Goal: Transaction & Acquisition: Purchase product/service

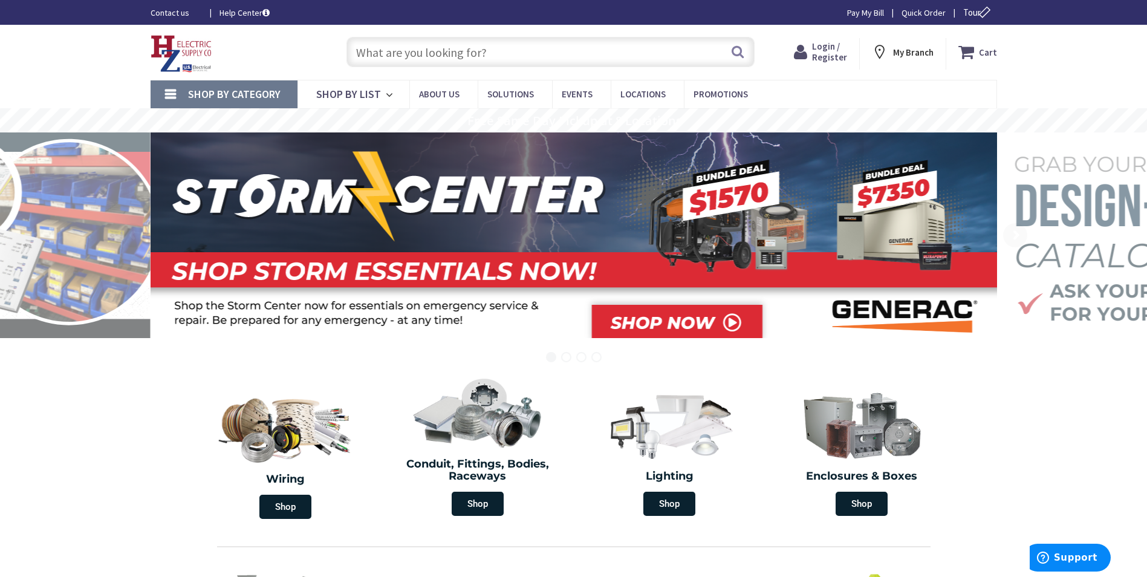
click at [834, 60] on span "Login / Register" at bounding box center [829, 52] width 35 height 22
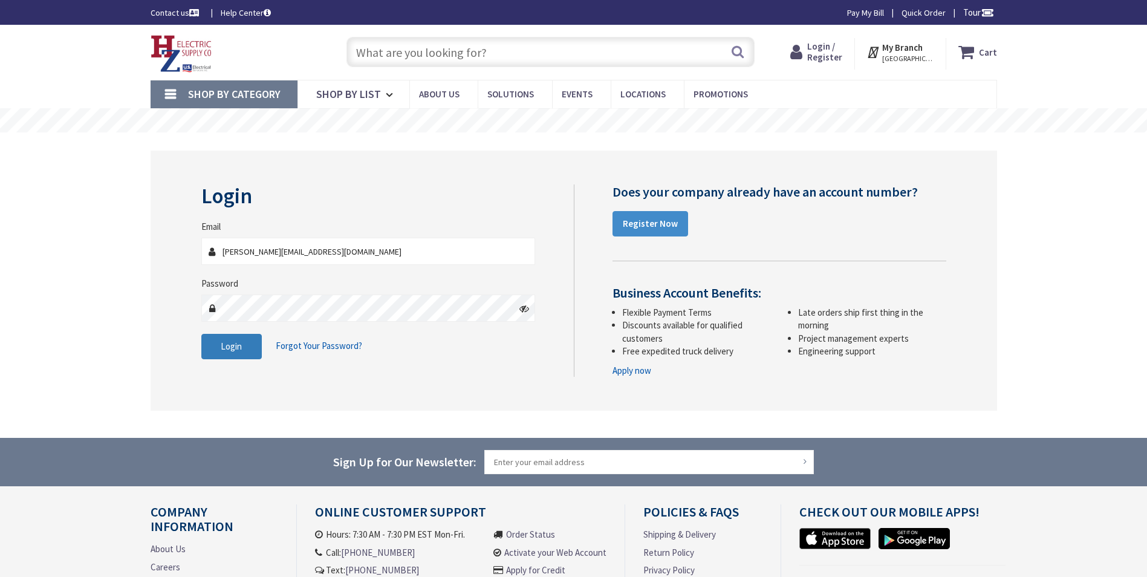
click at [258, 344] on button "Login" at bounding box center [231, 346] width 60 height 25
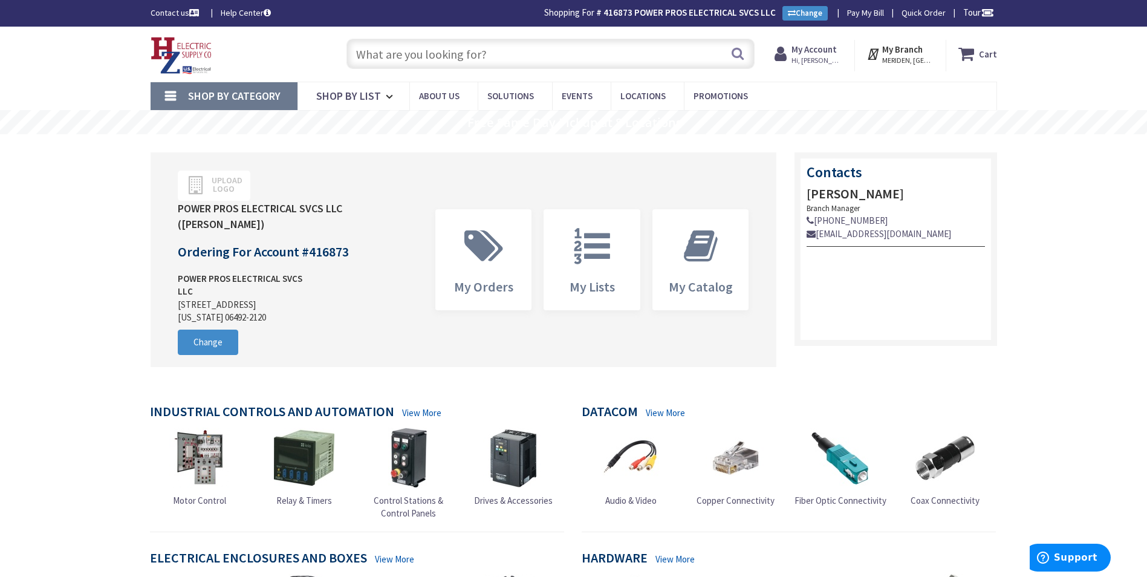
drag, startPoint x: 425, startPoint y: 73, endPoint x: 434, endPoint y: 60, distance: 15.6
click at [426, 73] on div "Search" at bounding box center [547, 53] width 414 height 39
click at [434, 60] on input "text" at bounding box center [550, 54] width 408 height 30
click at [438, 59] on input "text" at bounding box center [550, 54] width 408 height 30
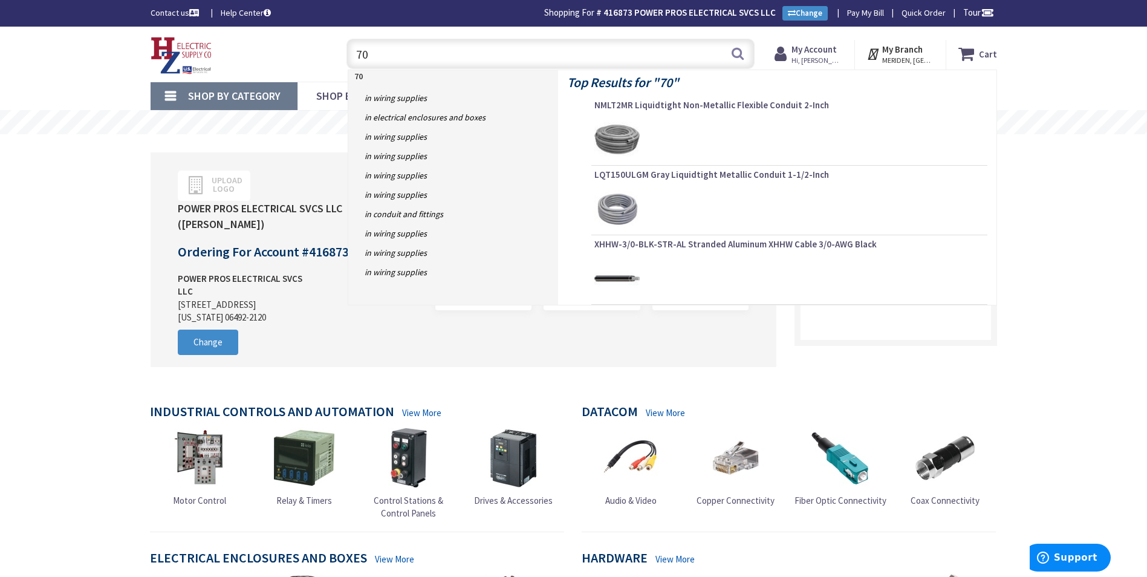
type input "7"
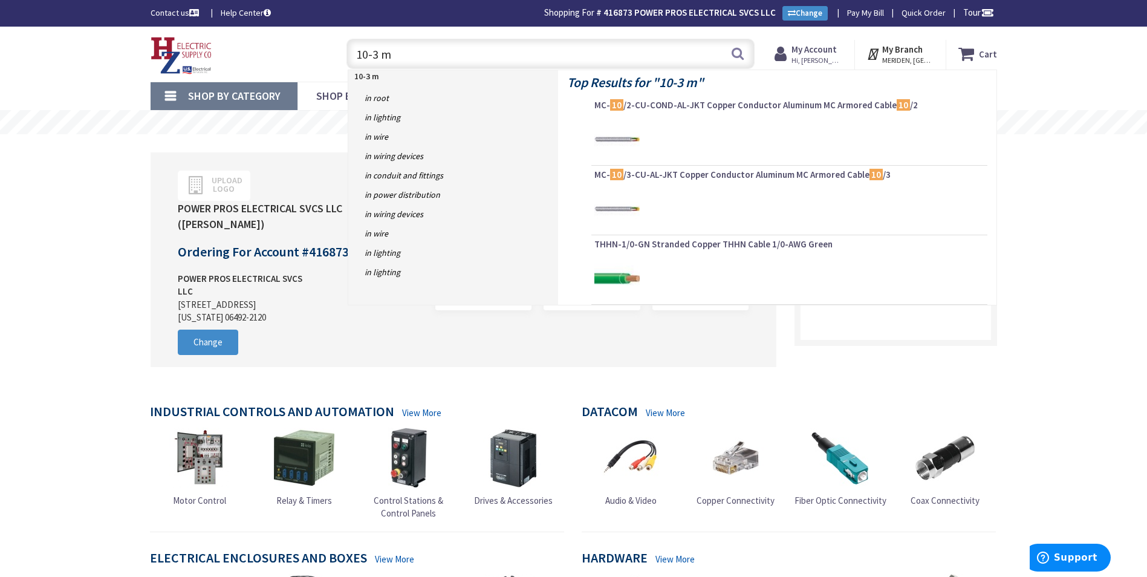
type input "10-3 mc"
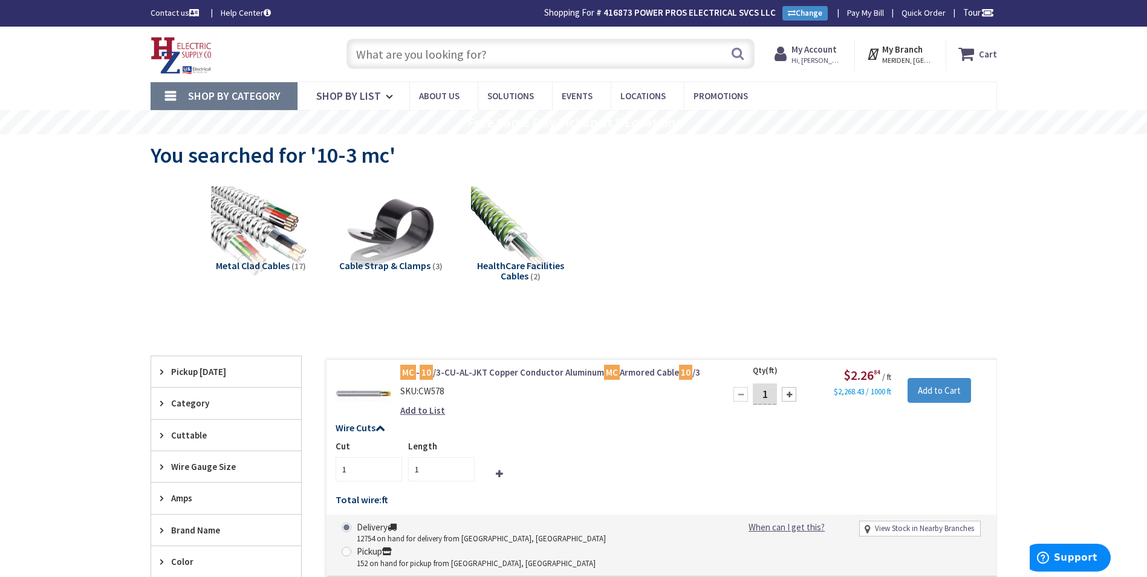
click at [404, 45] on input "text" at bounding box center [550, 54] width 408 height 30
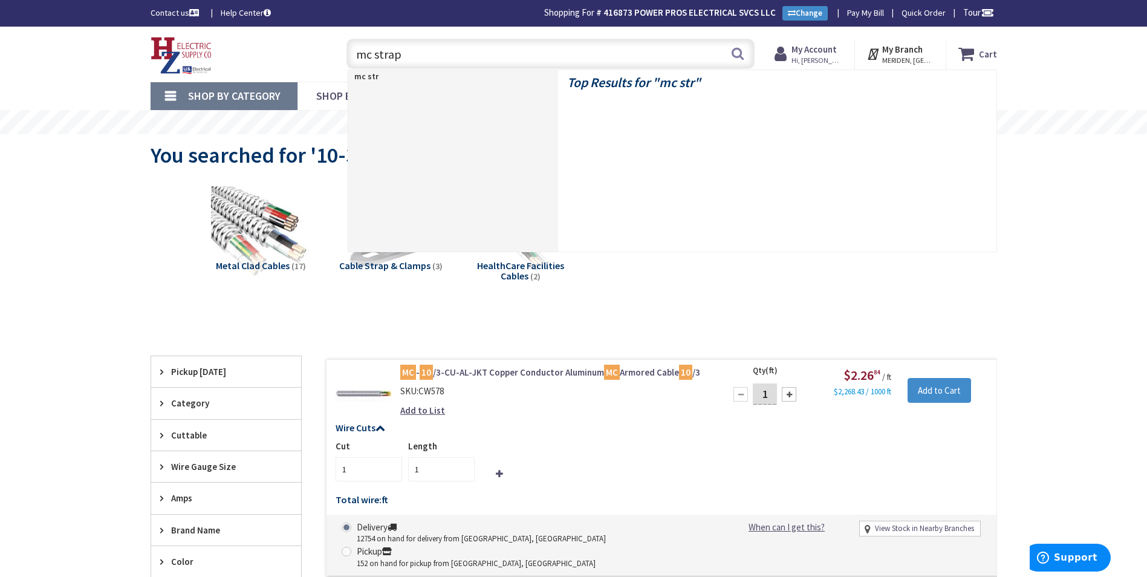
type input "mc straps"
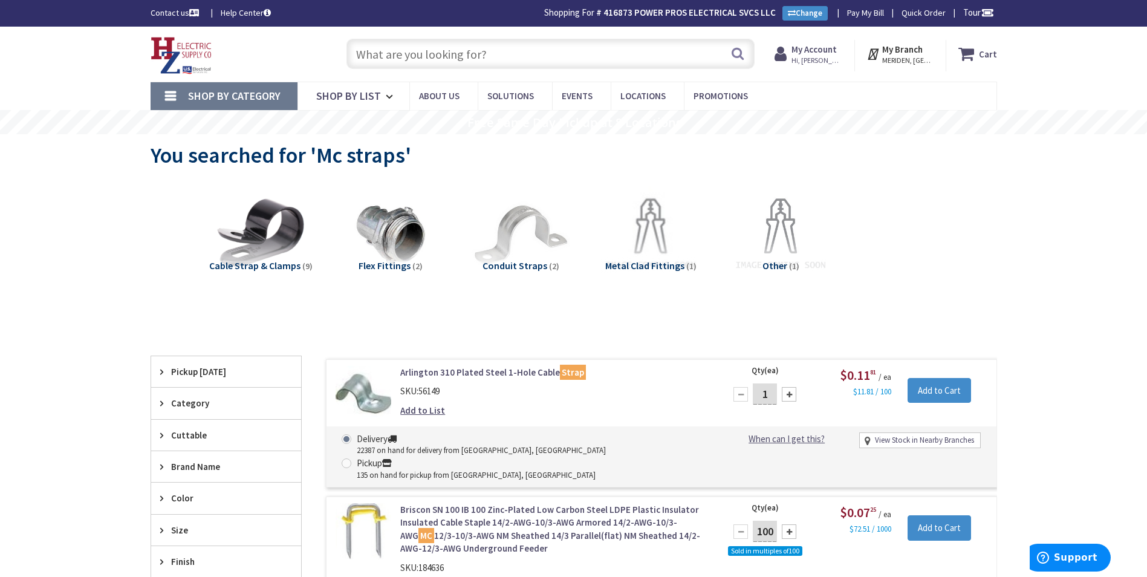
drag, startPoint x: 415, startPoint y: 51, endPoint x: 408, endPoint y: 56, distance: 8.2
click at [415, 51] on input "text" at bounding box center [550, 54] width 408 height 30
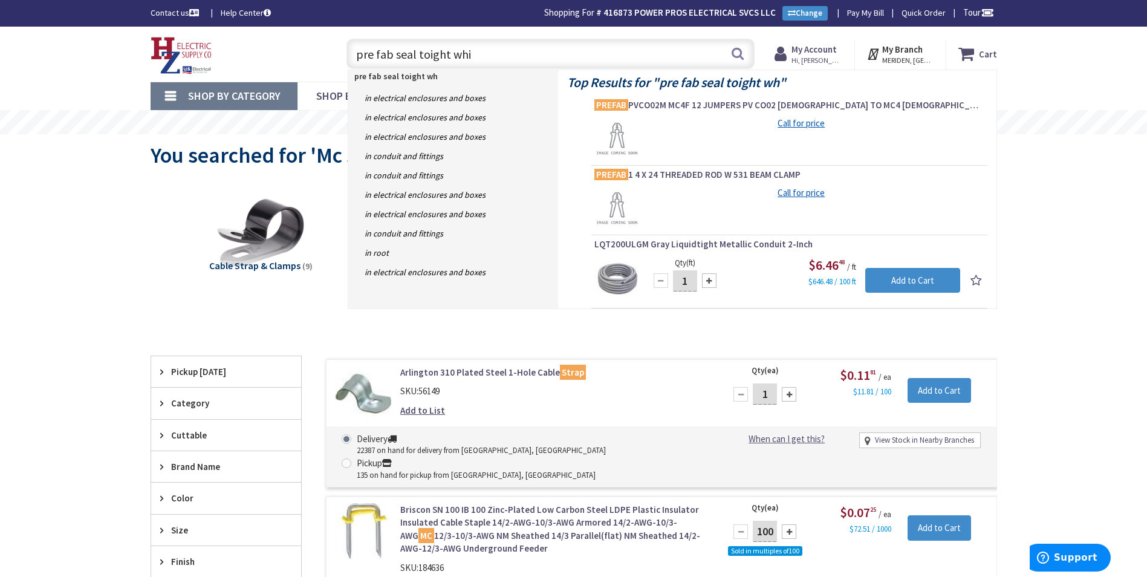
type input "pre fab seal toight whip"
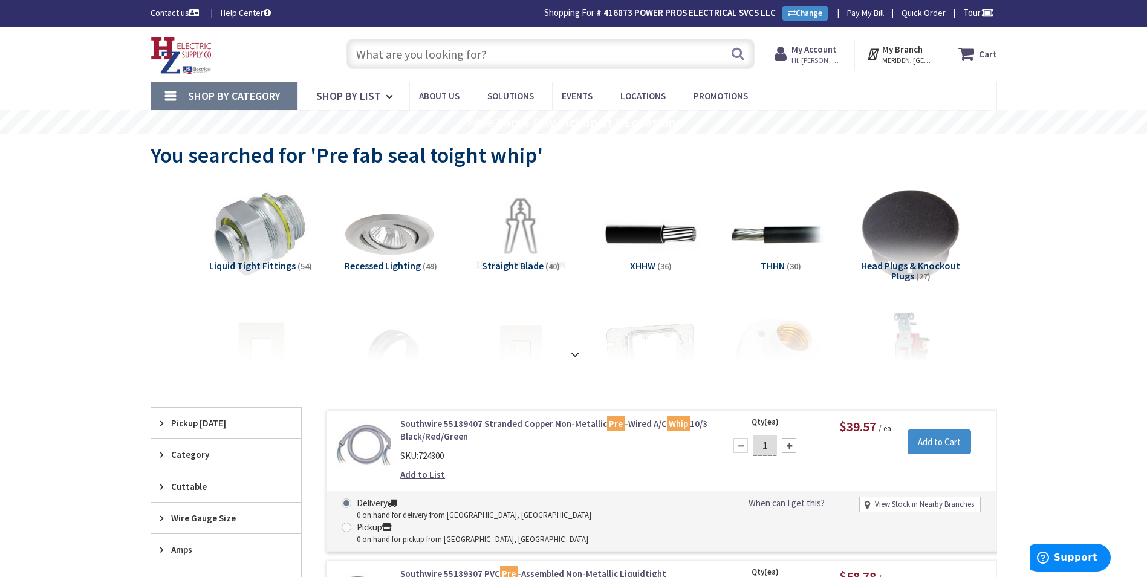
drag, startPoint x: 442, startPoint y: 53, endPoint x: 433, endPoint y: 57, distance: 10.0
click at [443, 53] on input "text" at bounding box center [550, 54] width 408 height 30
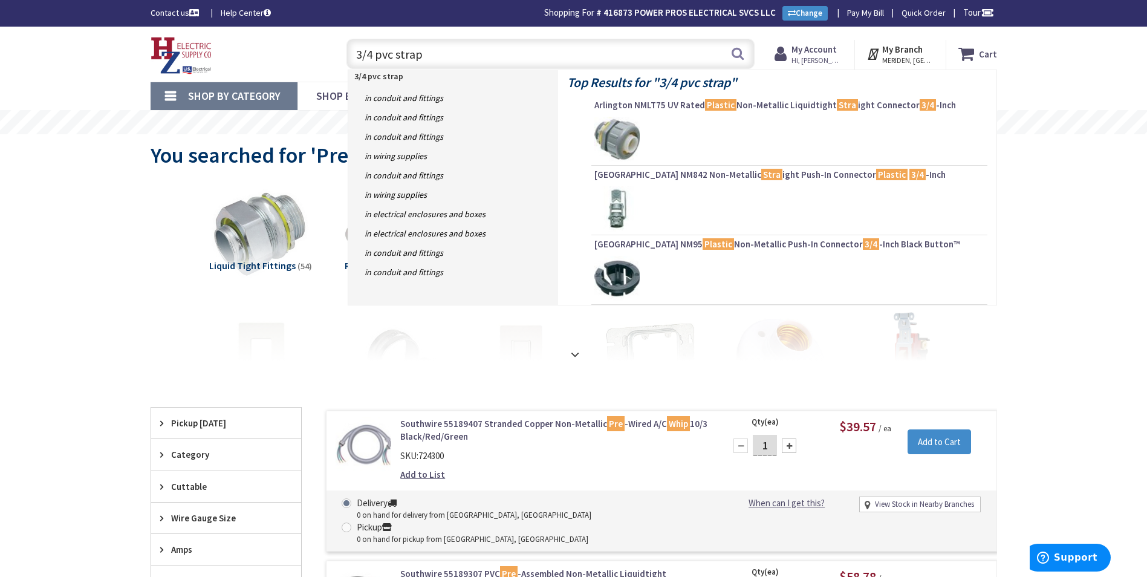
type input "3/4 pvc straps"
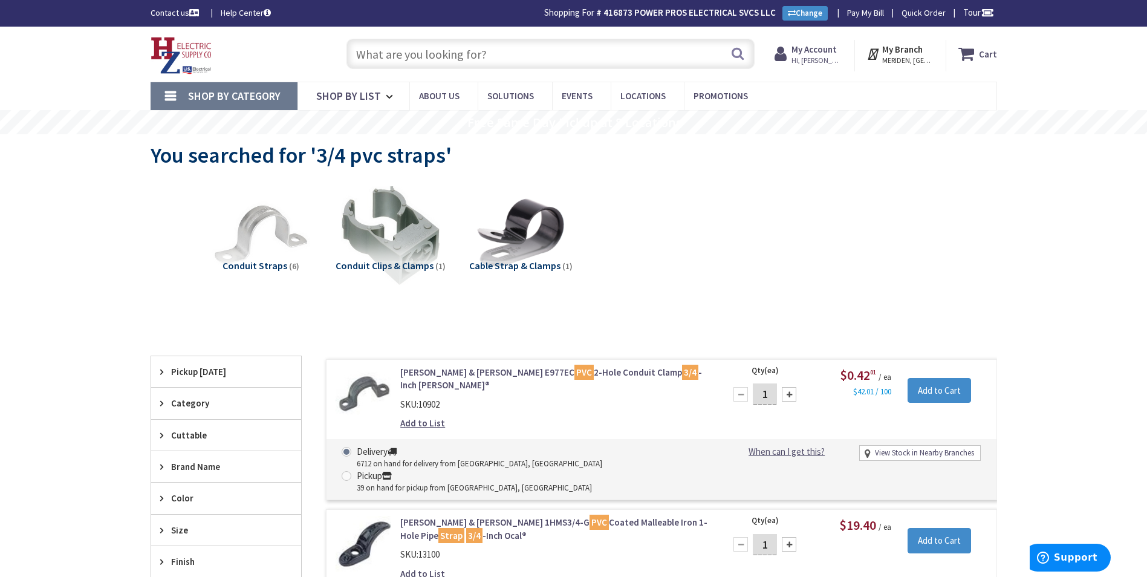
click at [455, 48] on input "text" at bounding box center [550, 54] width 408 height 30
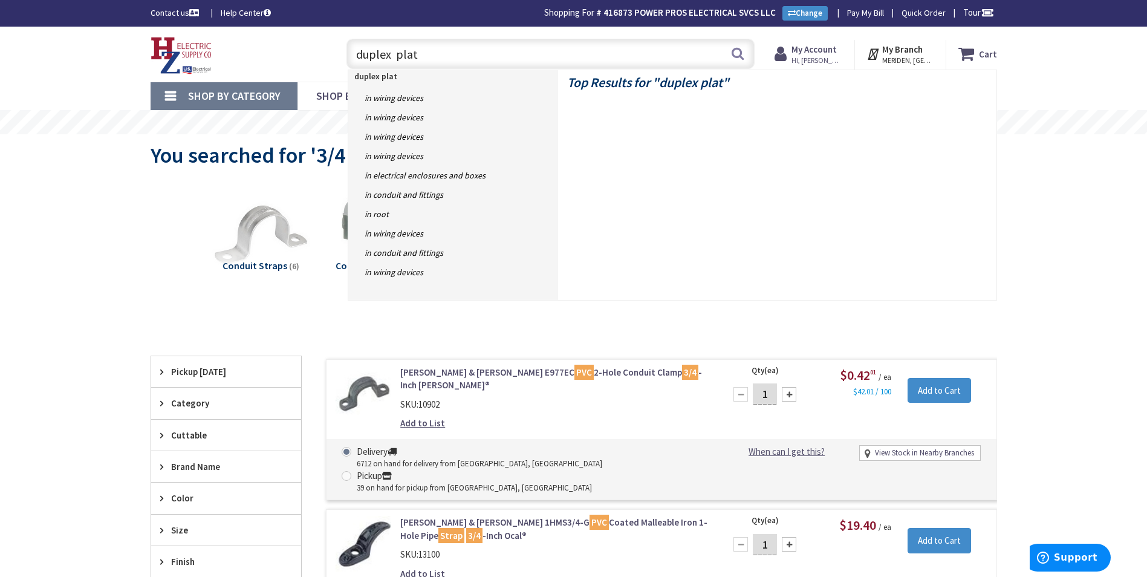
type input "duplex plate"
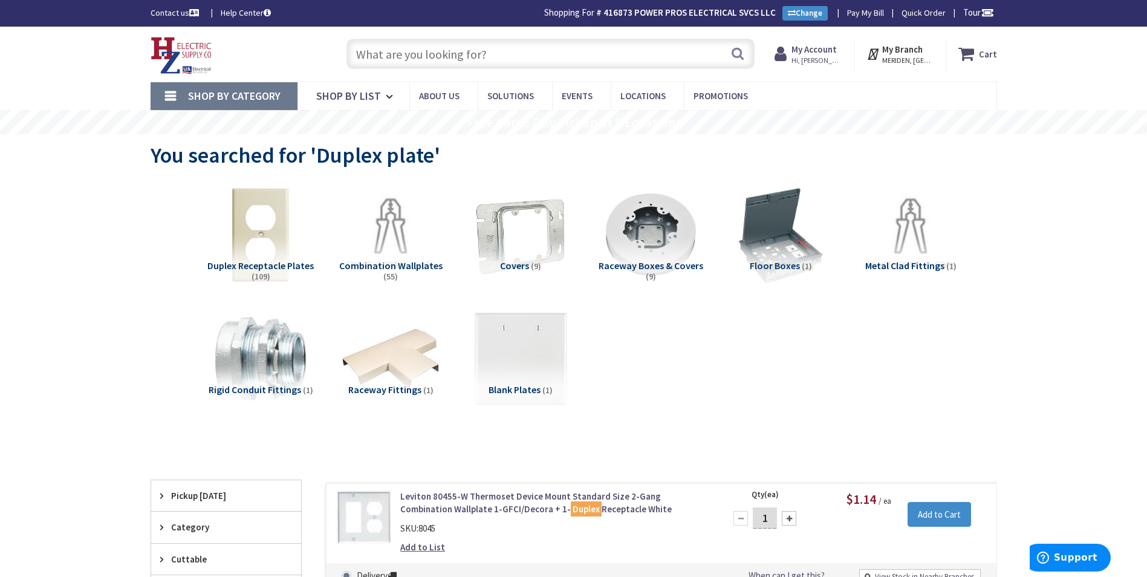
click at [500, 47] on input "text" at bounding box center [550, 54] width 408 height 30
click at [499, 50] on input "text" at bounding box center [550, 54] width 408 height 30
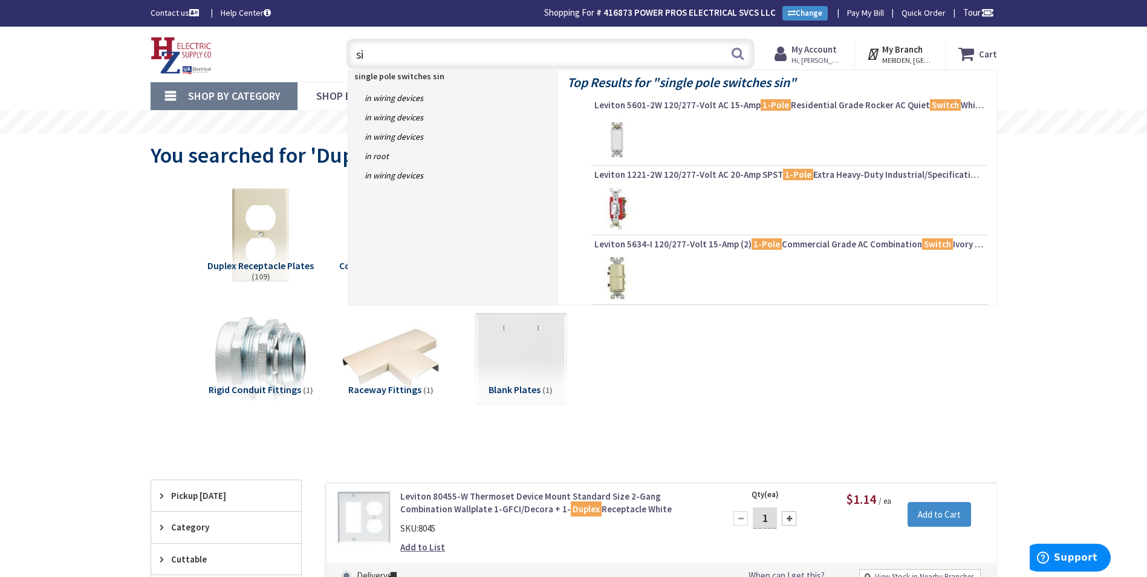
type input "s"
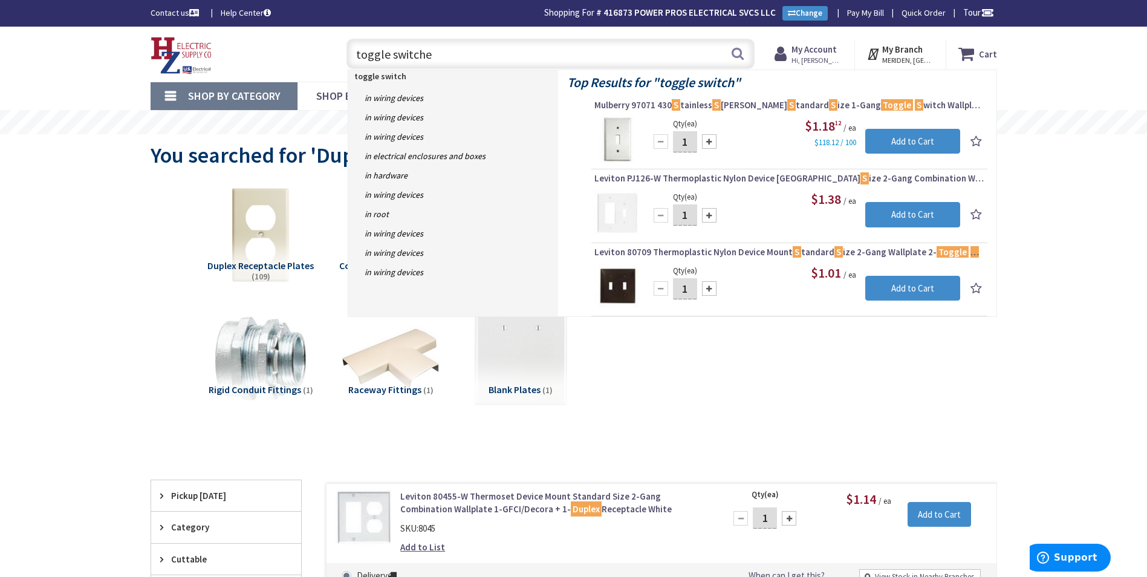
type input "toggle switches"
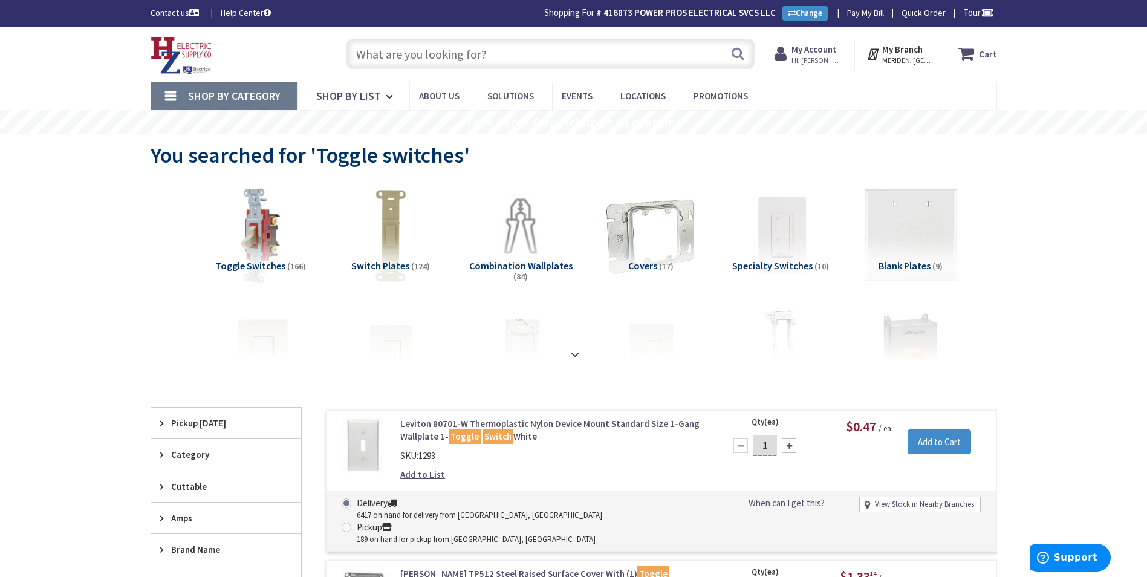
click at [403, 41] on input "text" at bounding box center [550, 54] width 408 height 30
click at [404, 44] on input "text" at bounding box center [550, 54] width 408 height 30
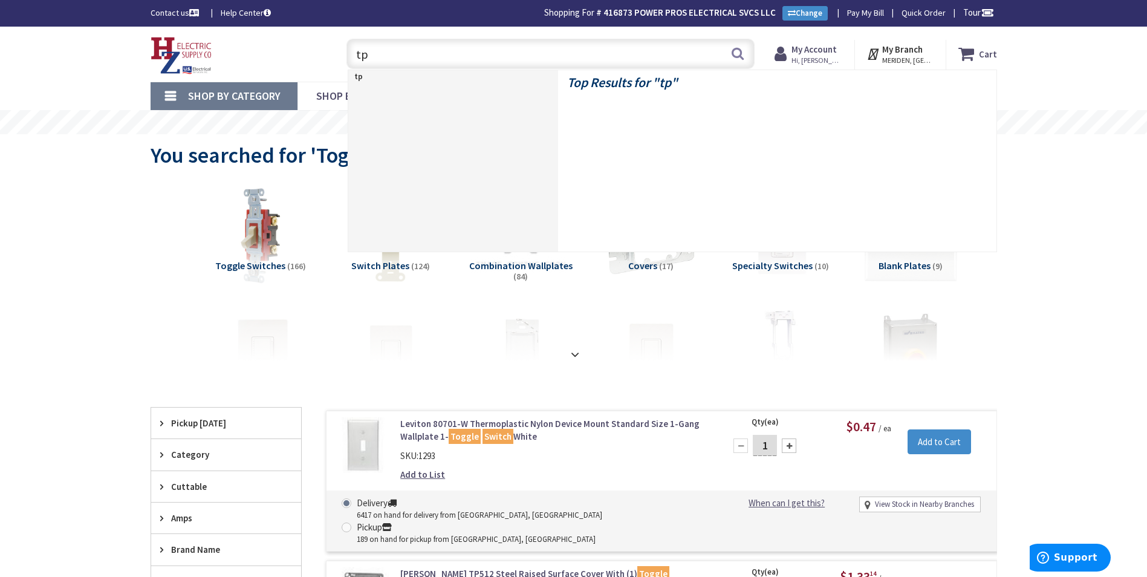
type input "t"
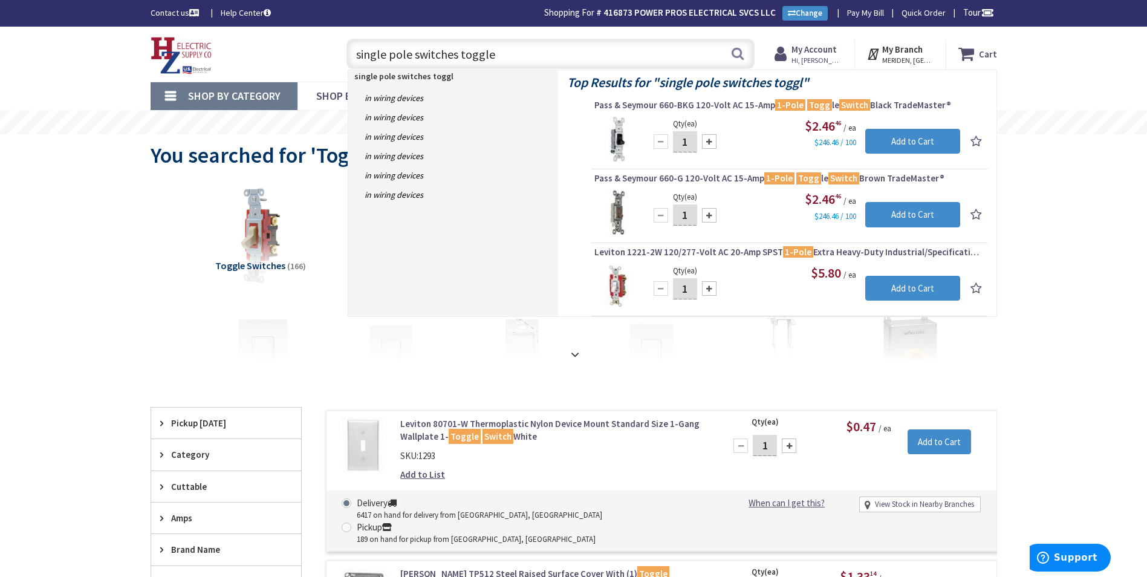
type input "single pole switches toggle"
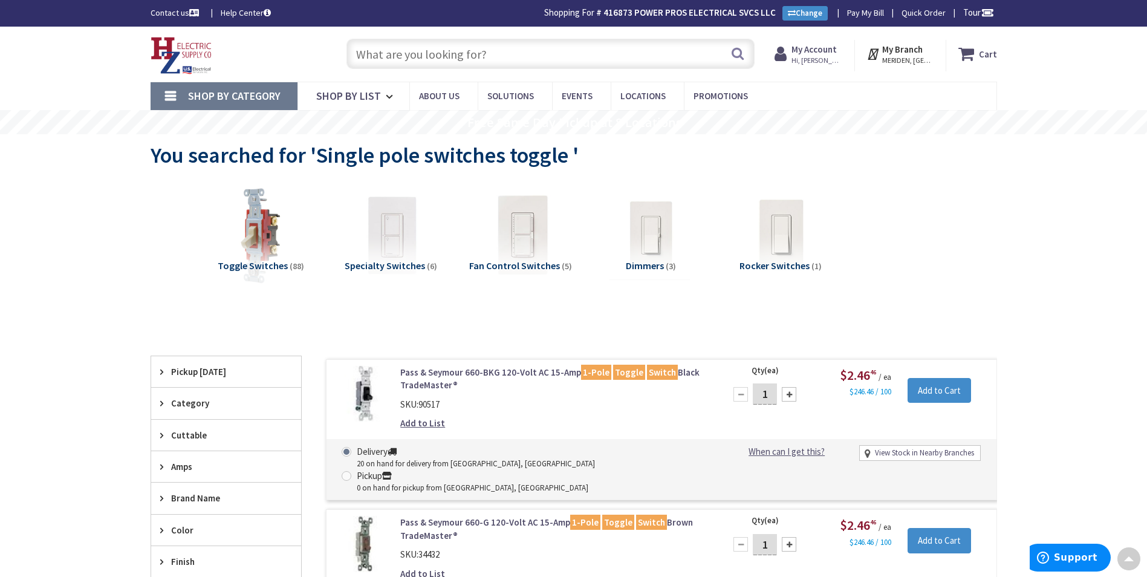
drag, startPoint x: 428, startPoint y: 82, endPoint x: 413, endPoint y: 57, distance: 29.5
click at [400, 50] on input "text" at bounding box center [550, 54] width 408 height 30
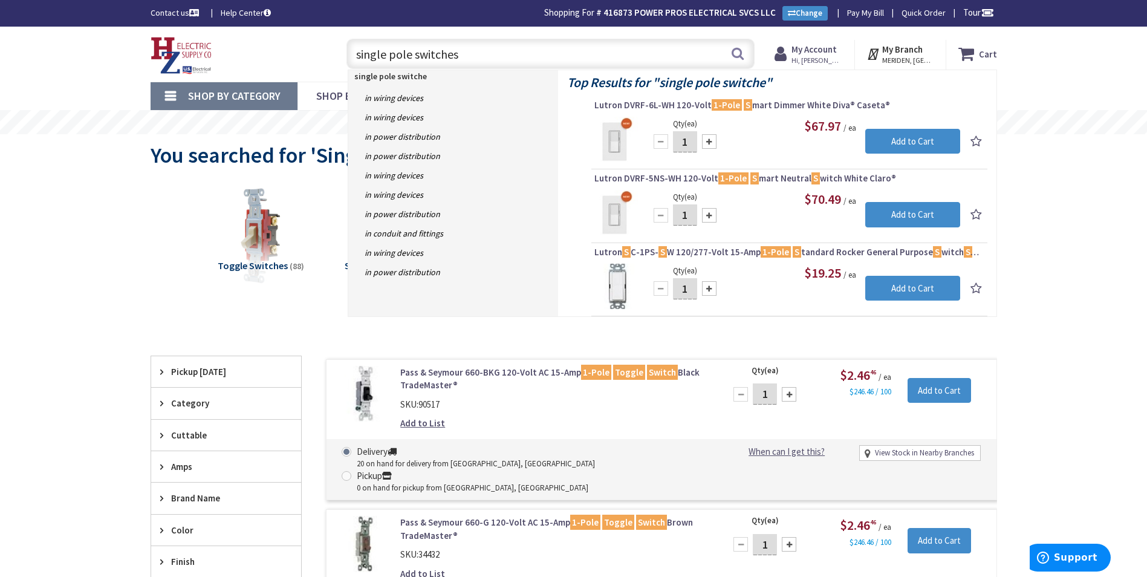
type input "single pole switches"
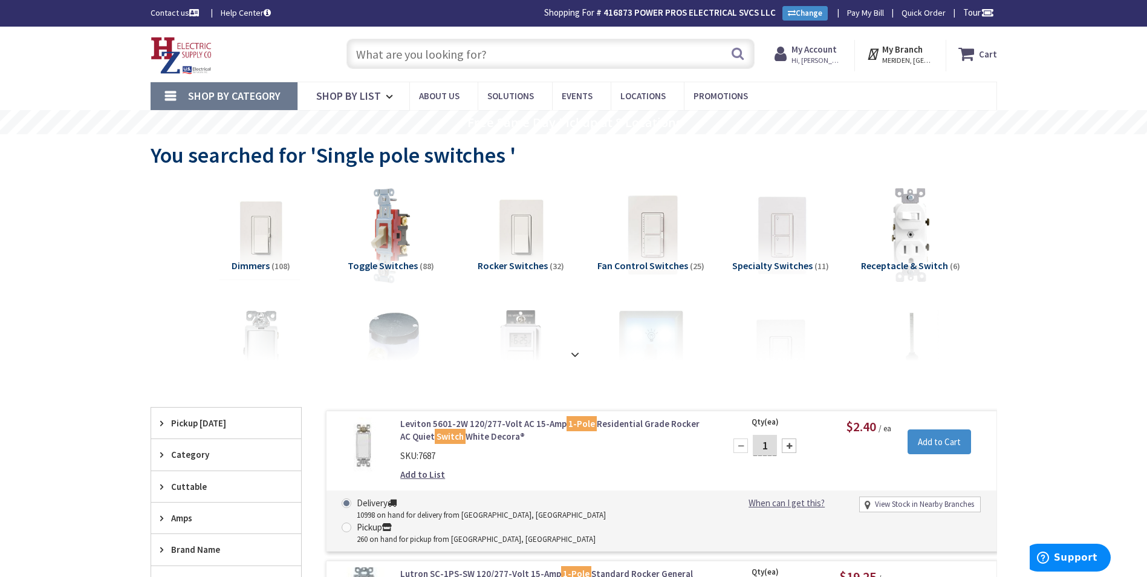
click at [406, 41] on input "text" at bounding box center [550, 54] width 408 height 30
click at [398, 50] on input "text" at bounding box center [550, 54] width 408 height 30
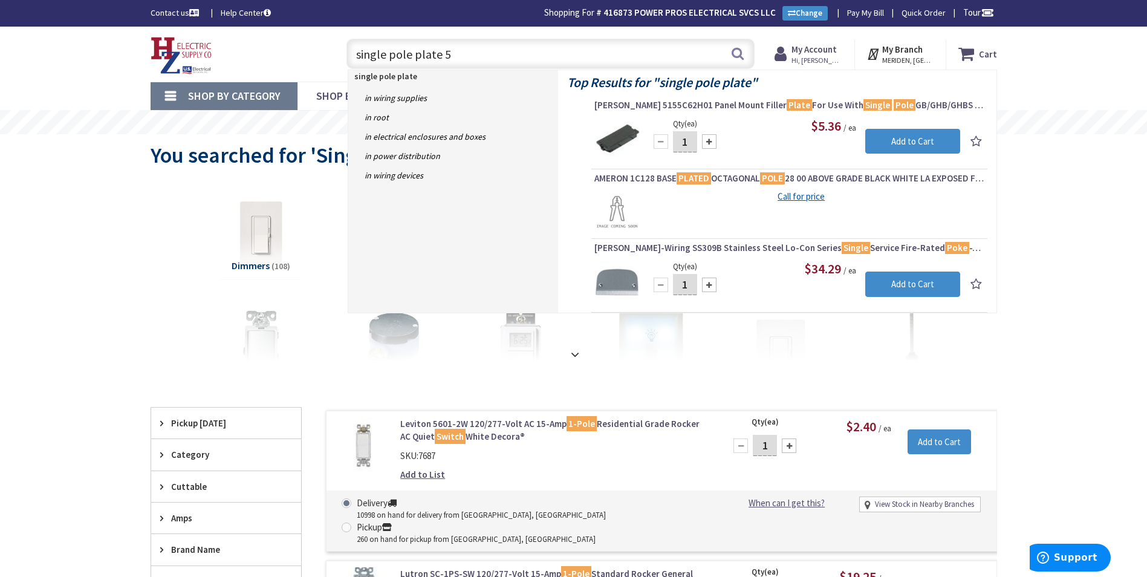
type input "single pole plate 5"
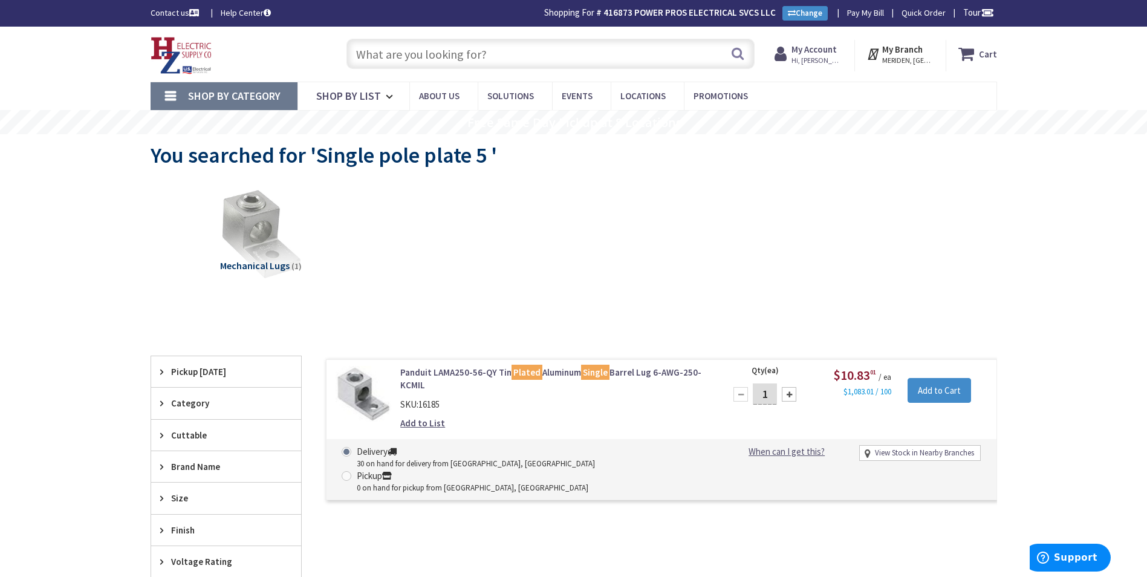
click at [416, 61] on input "text" at bounding box center [550, 54] width 408 height 30
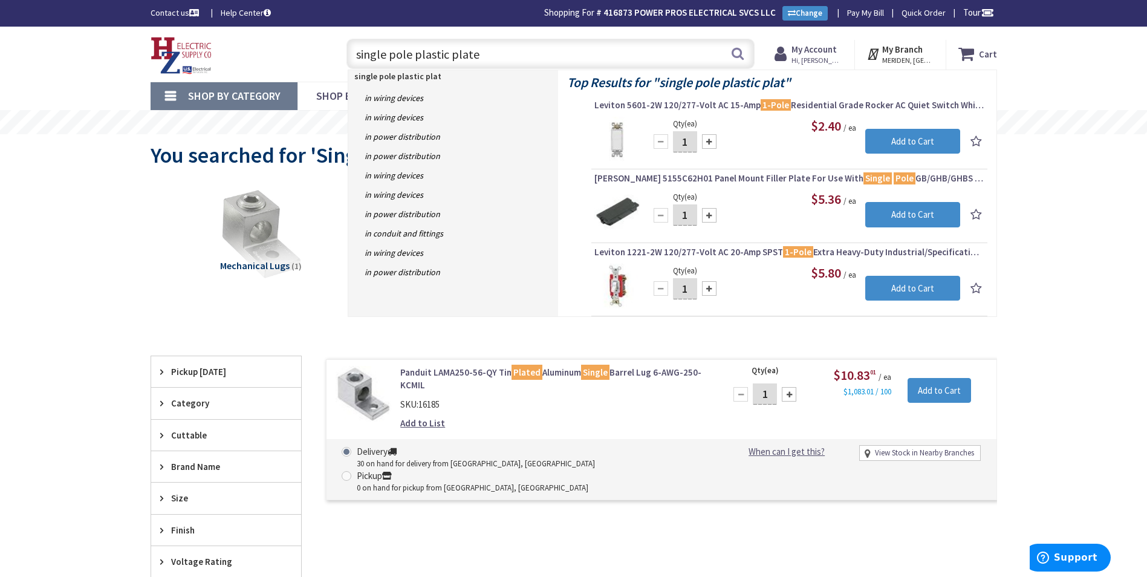
type input "single pole plastic plate"
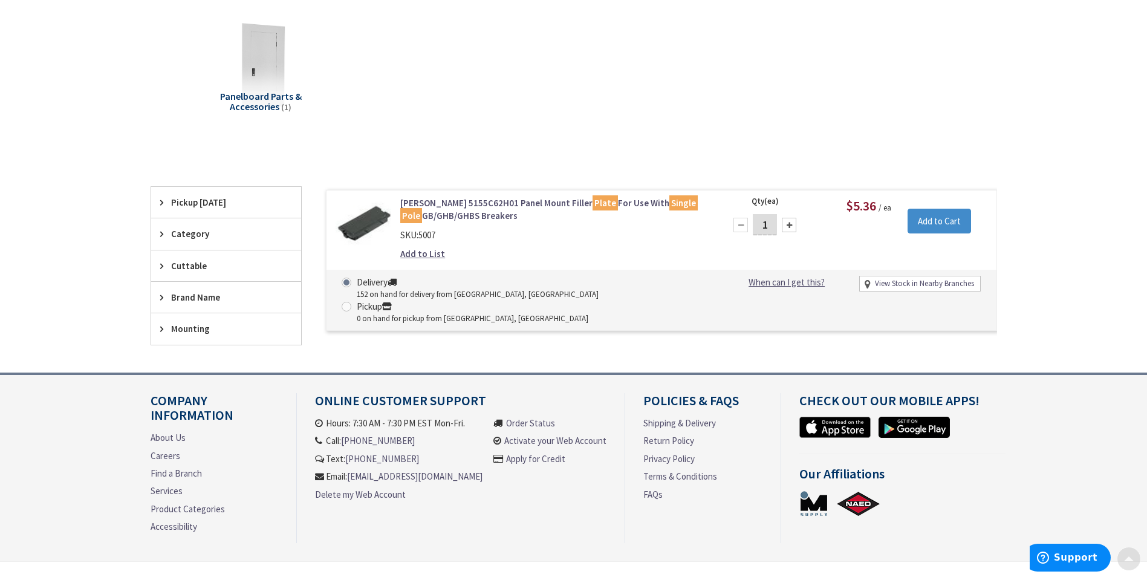
scroll to position [203, 0]
